Goal: Entertainment & Leisure: Browse casually

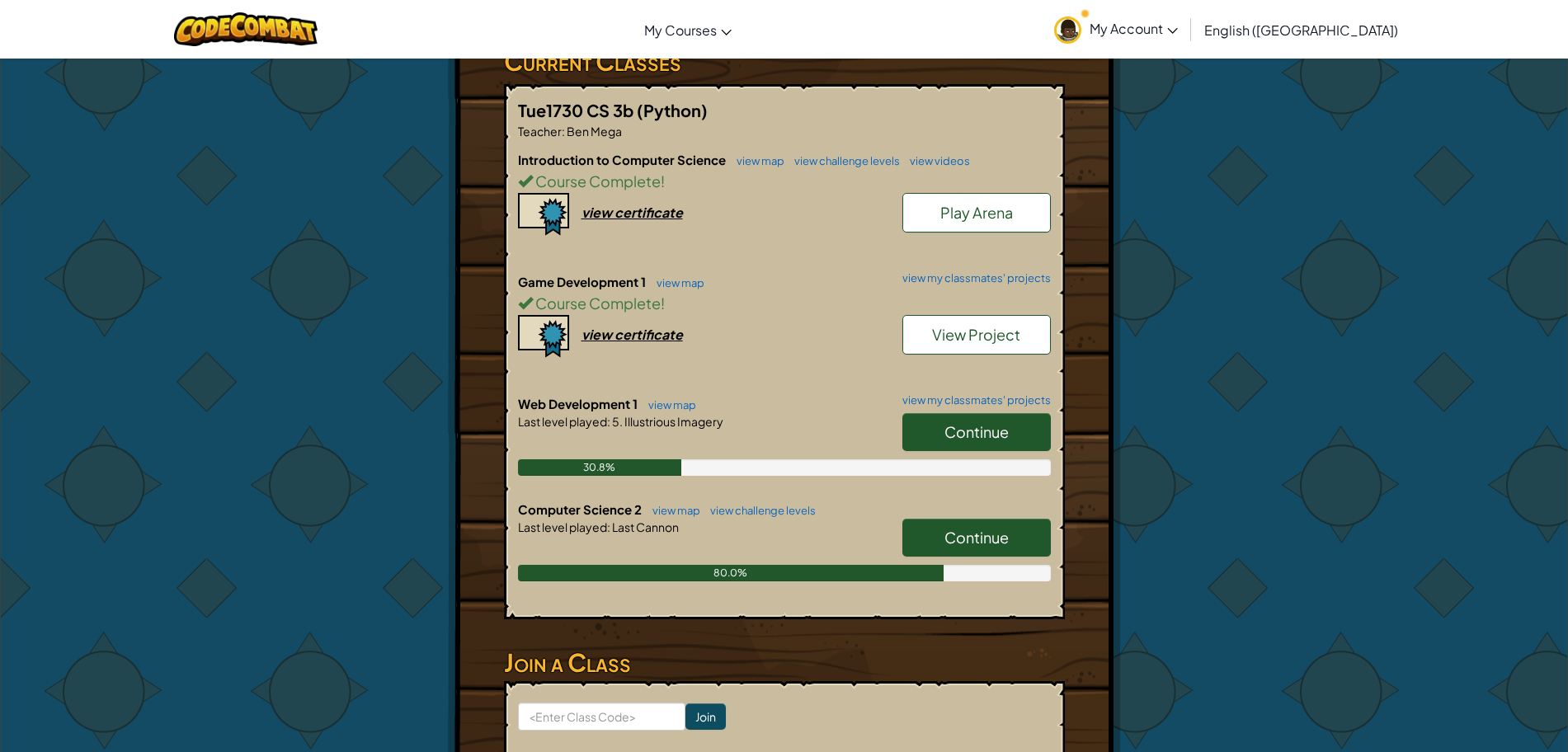
scroll to position [297, 0]
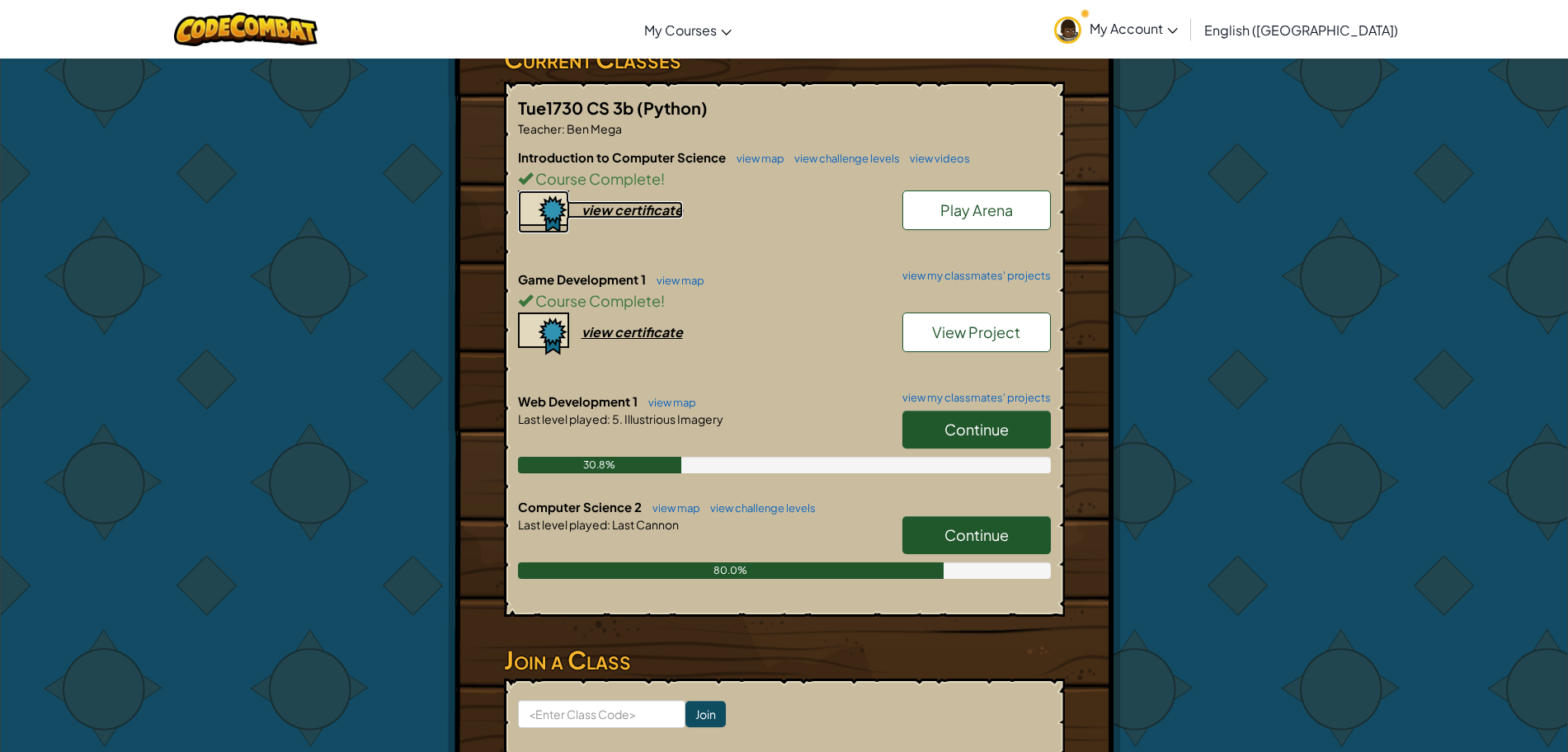
click at [612, 210] on div "view certificate" at bounding box center [631, 210] width 101 height 17
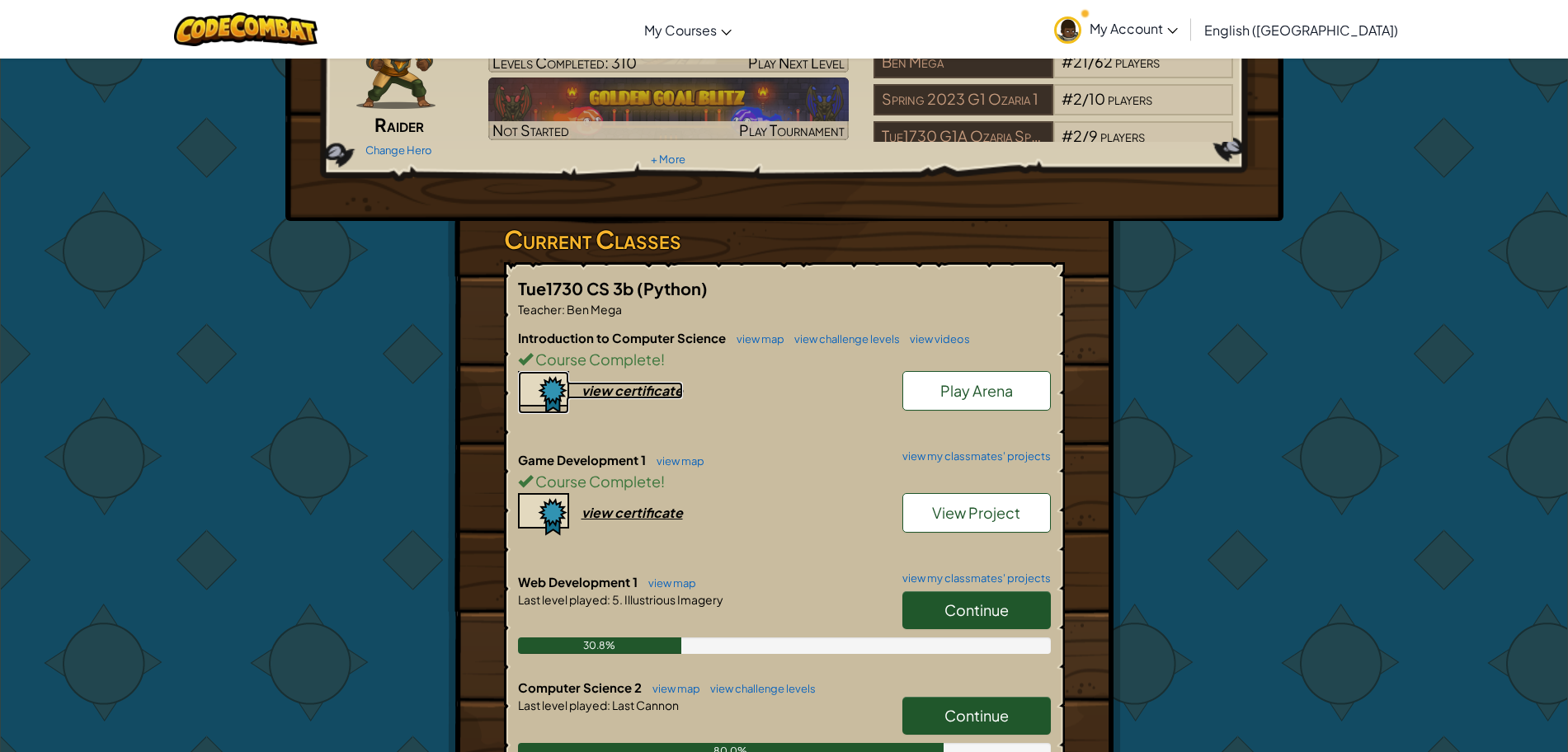
scroll to position [0, 0]
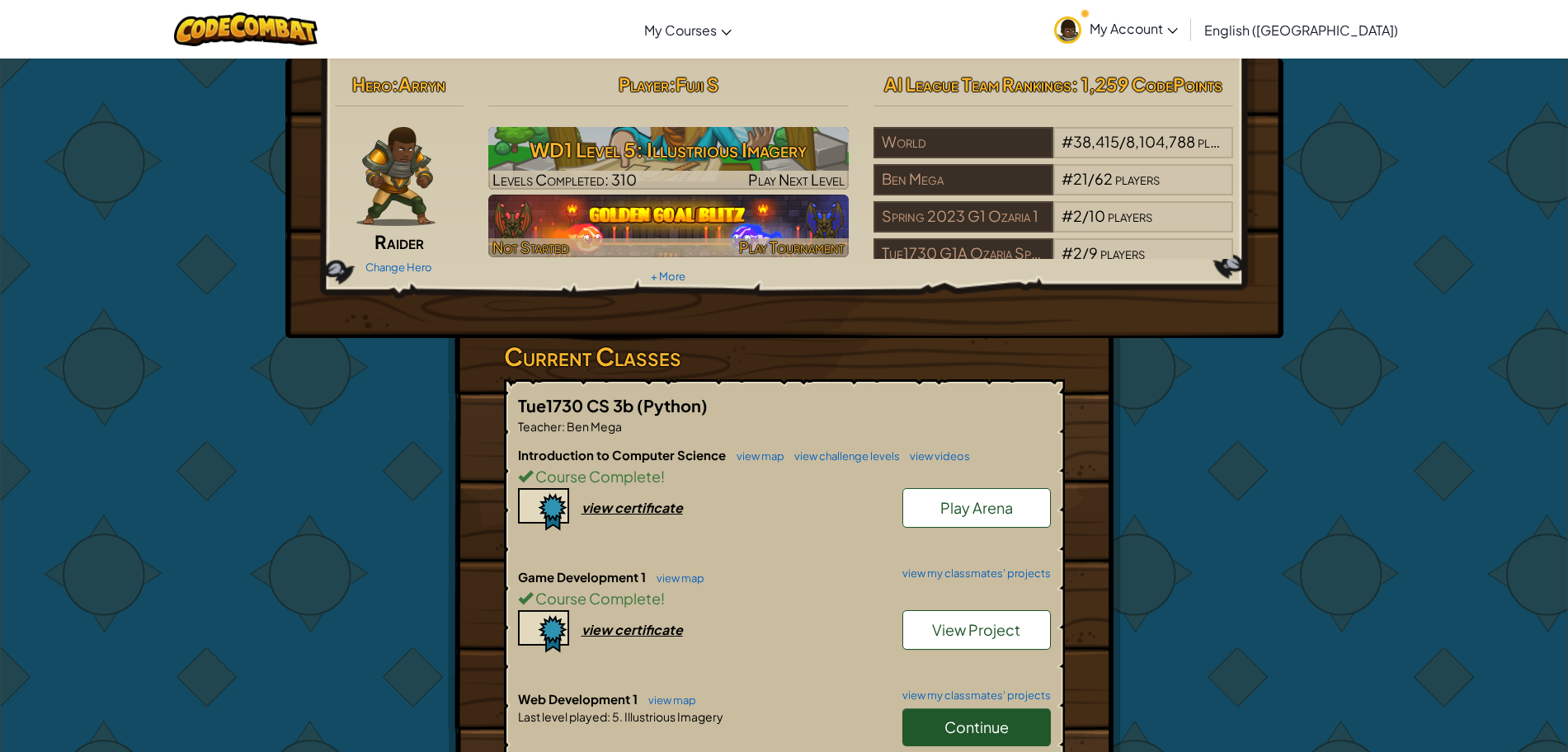
click at [677, 201] on img at bounding box center [668, 226] width 360 height 63
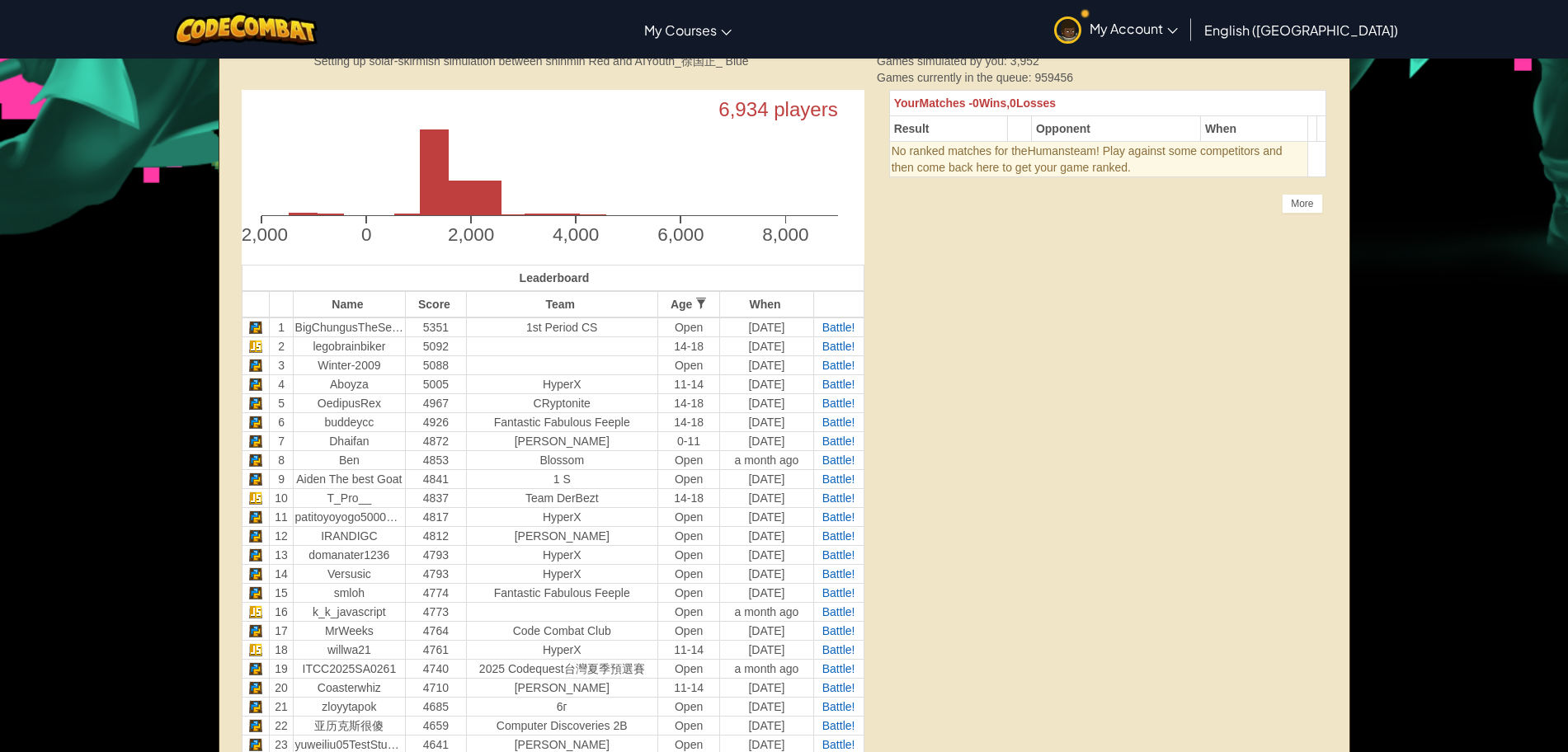
scroll to position [436, 0]
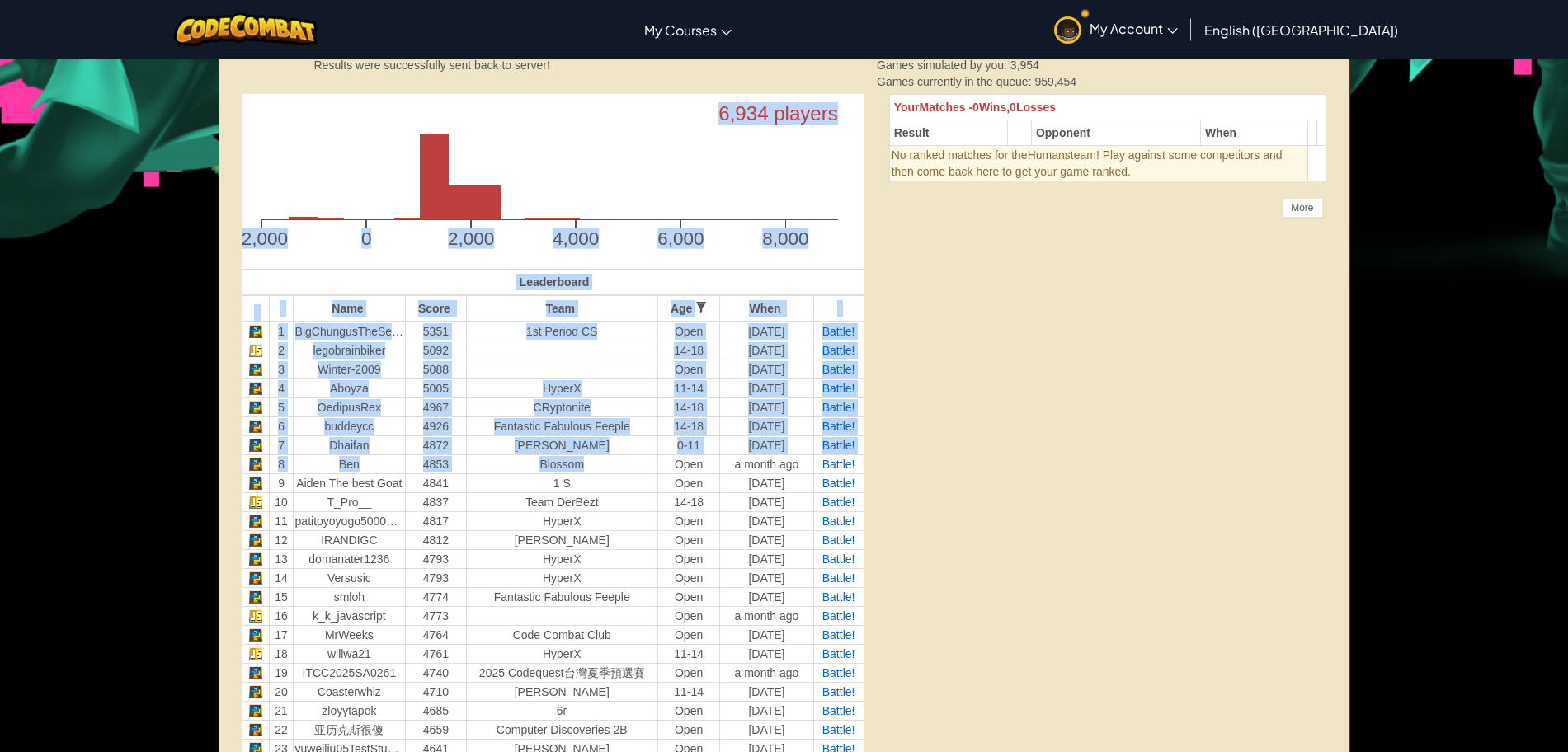
drag, startPoint x: 658, startPoint y: 458, endPoint x: 1582, endPoint y: 601, distance: 935.0
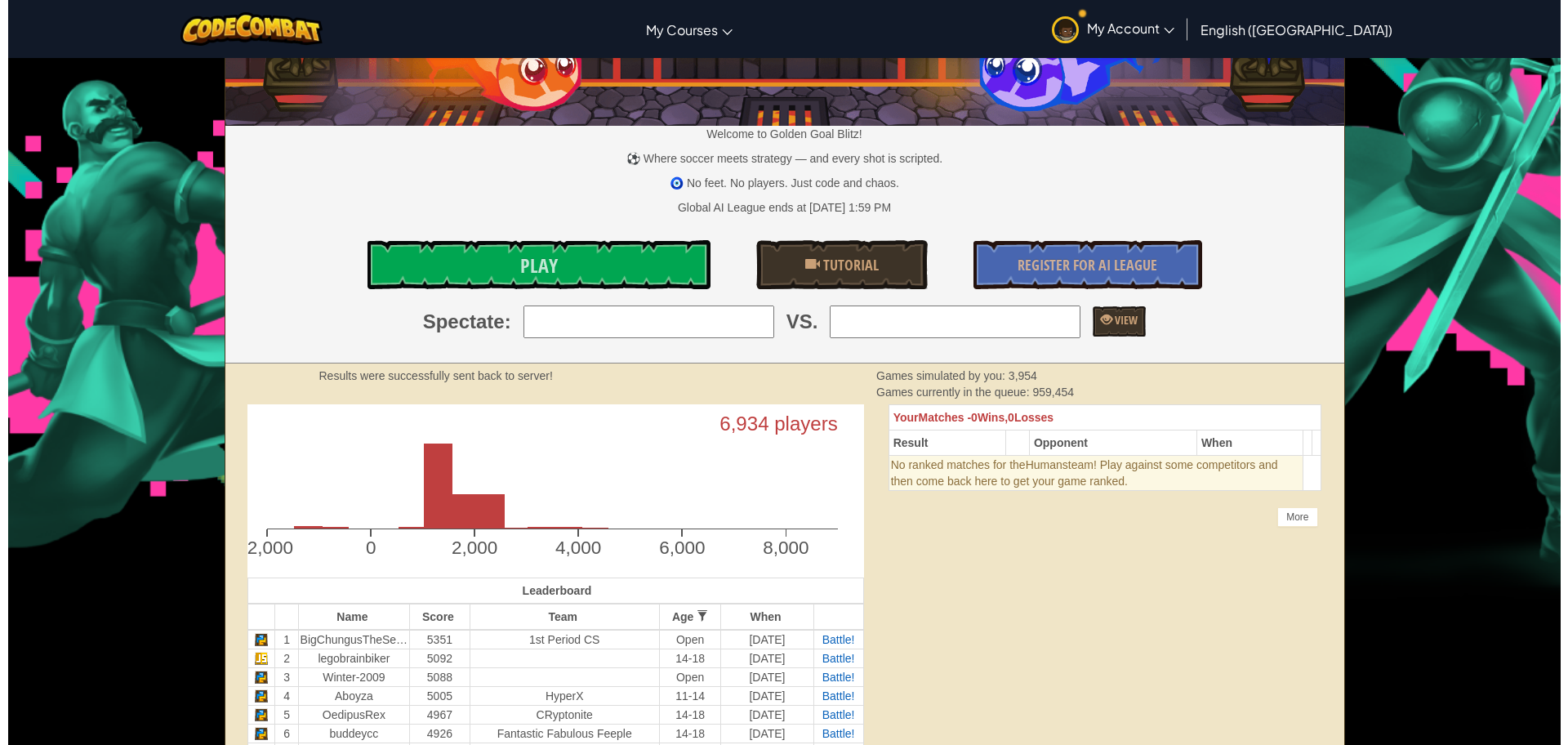
scroll to position [0, 0]
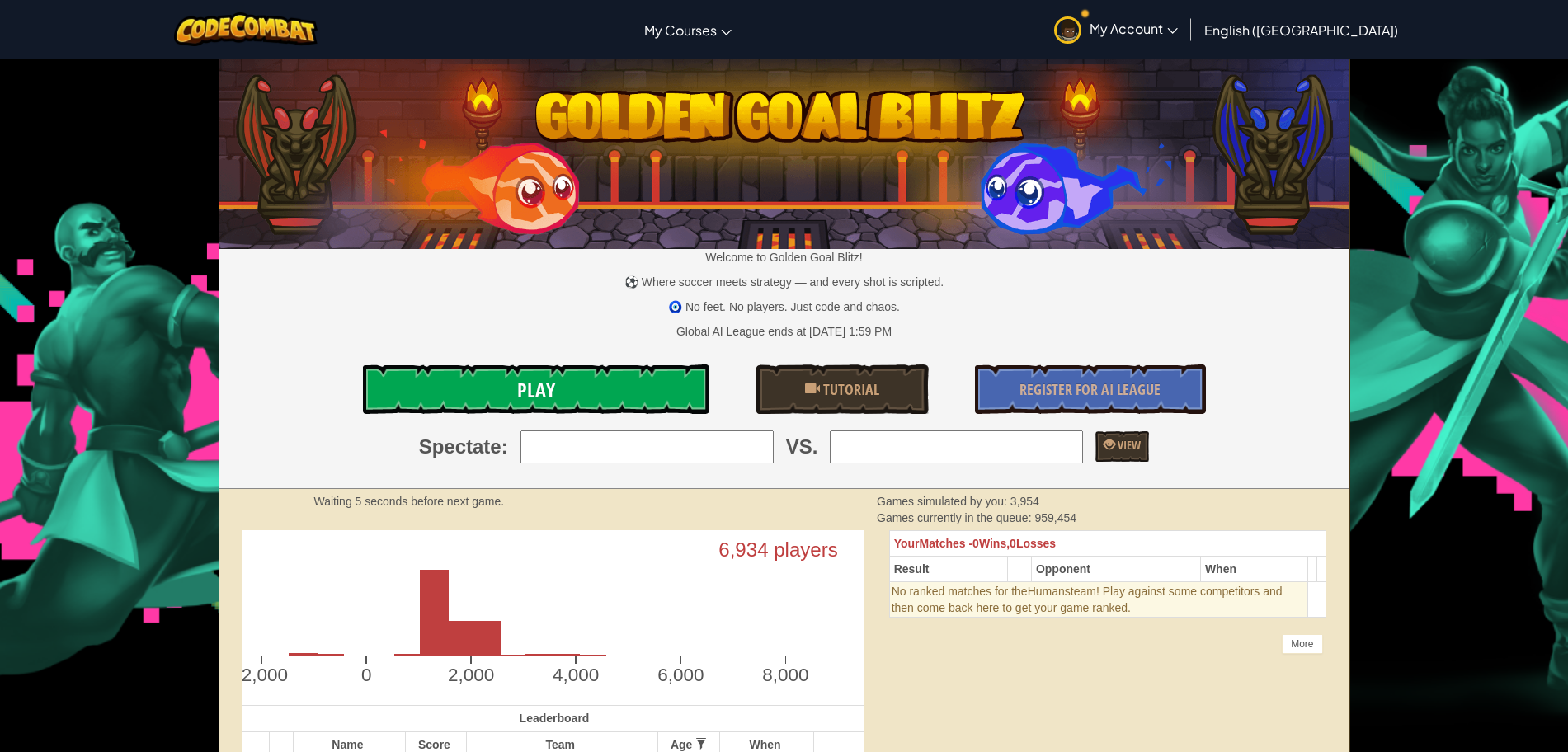
click at [528, 401] on span "Play" at bounding box center [536, 389] width 38 height 26
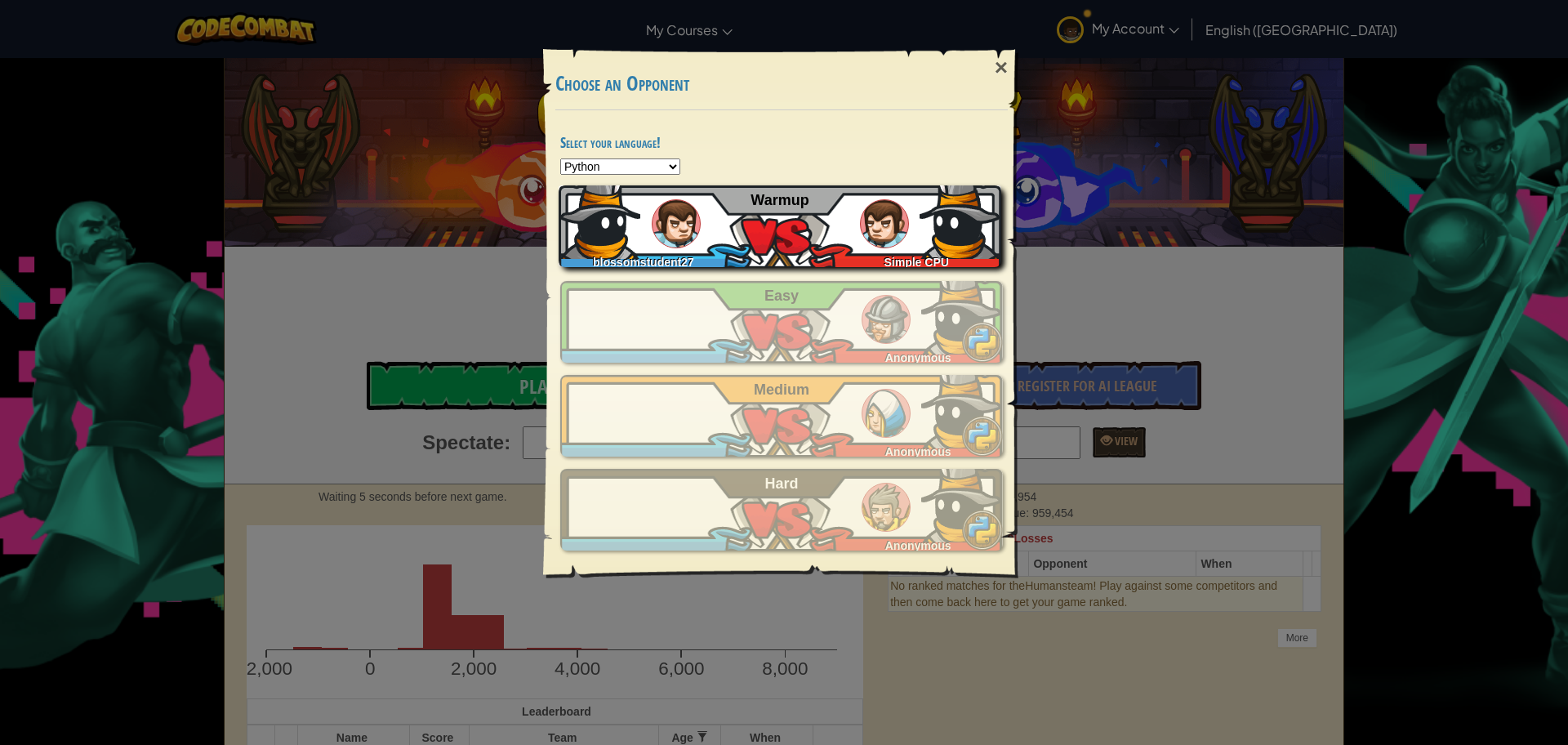
click at [870, 243] on img at bounding box center [884, 224] width 49 height 49
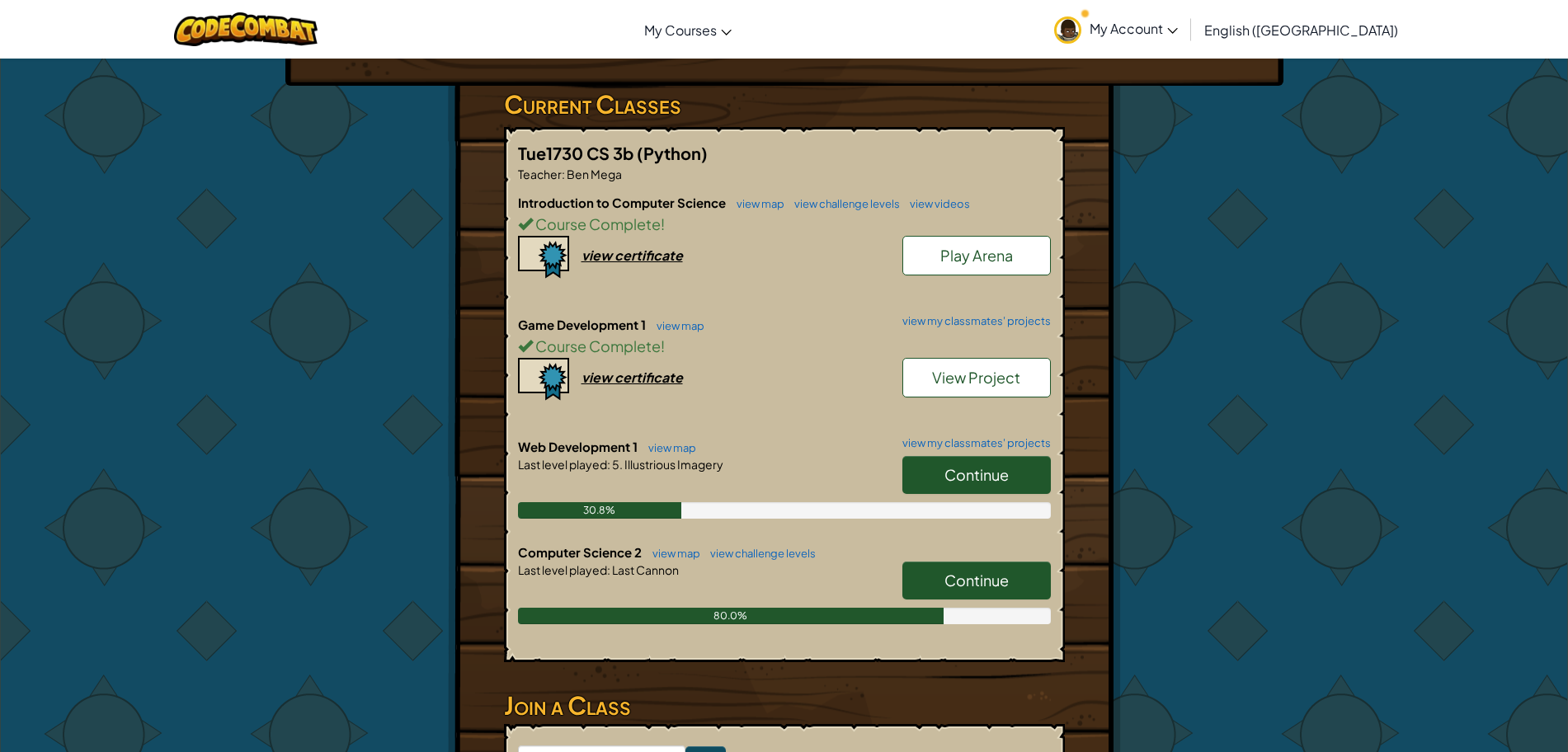
scroll to position [243, 0]
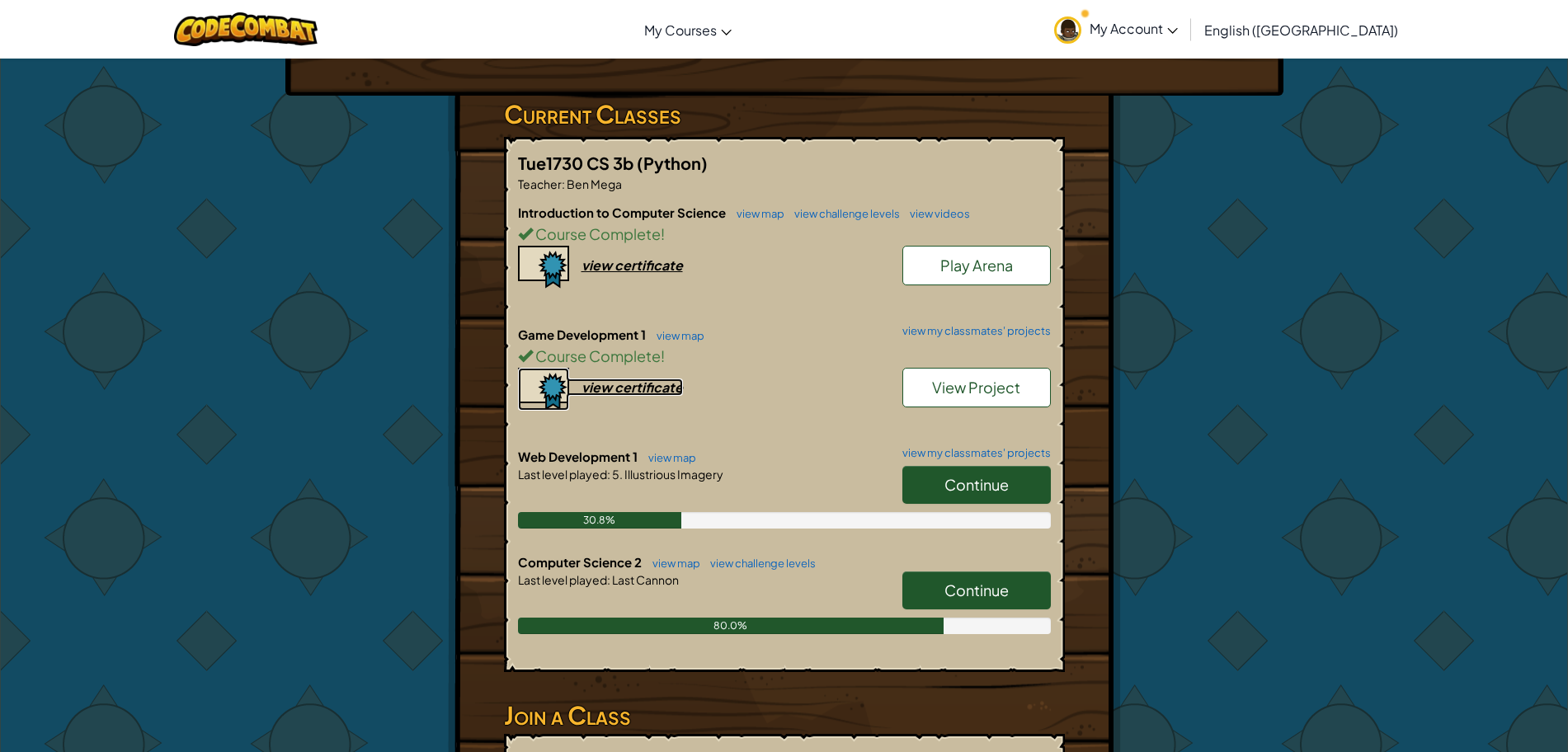
click at [602, 385] on div "view certificate" at bounding box center [631, 387] width 101 height 17
click at [590, 385] on div "view certificate" at bounding box center [631, 387] width 101 height 17
